Goal: Task Accomplishment & Management: Manage account settings

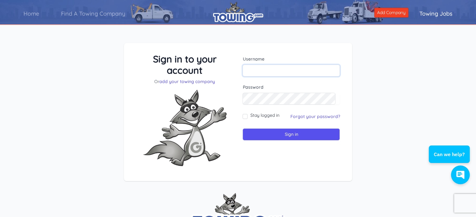
click at [252, 70] on input "text" at bounding box center [290, 71] width 97 height 12
type input "[EMAIL_ADDRESS][DOMAIN_NAME]"
click at [291, 118] on link "Forgot your password?" at bounding box center [315, 117] width 50 height 6
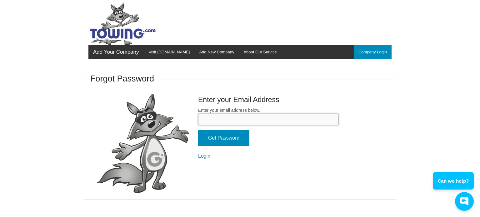
click at [216, 117] on input "Enter your email address below." at bounding box center [268, 120] width 140 height 12
type input "[EMAIL_ADDRESS][DOMAIN_NAME]"
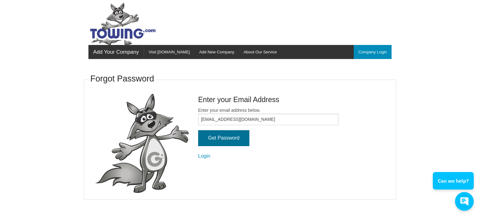
click at [226, 136] on input "Get Password" at bounding box center [223, 138] width 51 height 16
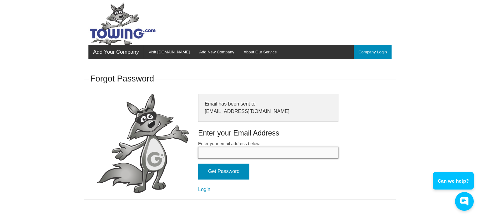
click at [210, 156] on input "Enter your email address below." at bounding box center [268, 153] width 140 height 12
type input "towtruck2"
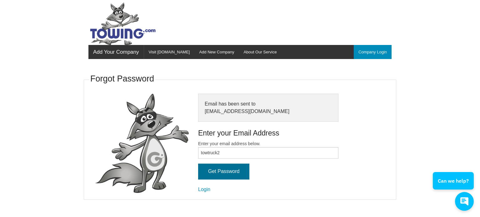
click at [213, 167] on input "Get Password" at bounding box center [223, 172] width 51 height 16
